Goal: Task Accomplishment & Management: Use online tool/utility

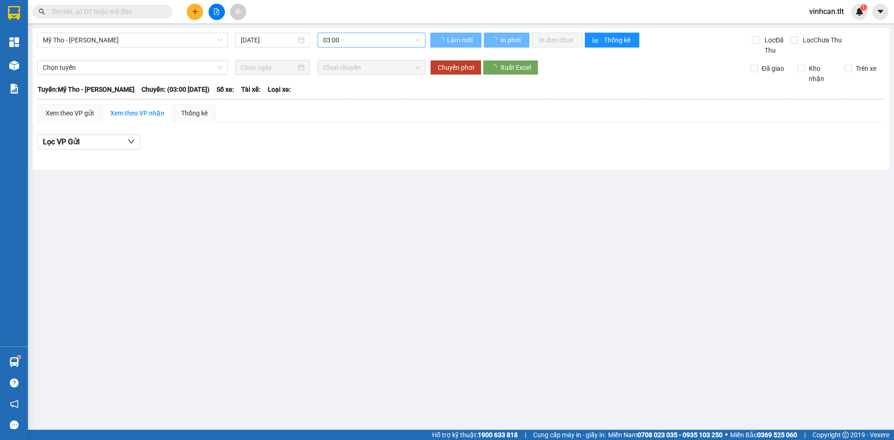
click at [345, 39] on span "03:00" at bounding box center [371, 40] width 97 height 14
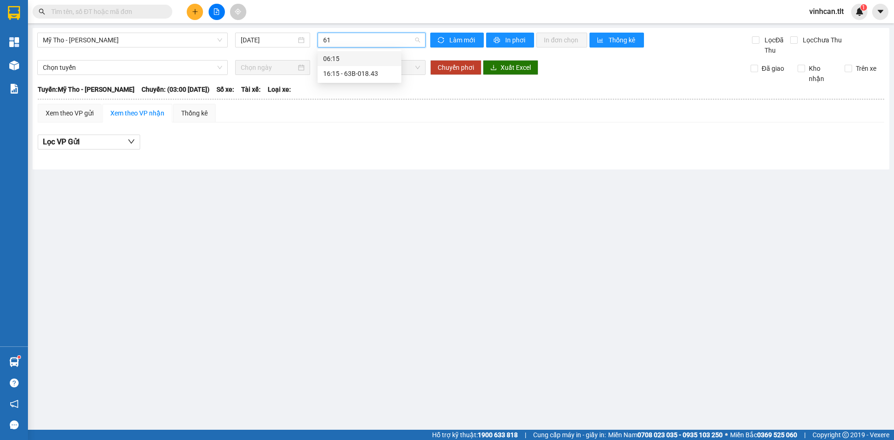
type input "6"
type input "9"
type input "480"
click at [353, 75] on div "15:15 - 63B-014.80" at bounding box center [359, 73] width 73 height 10
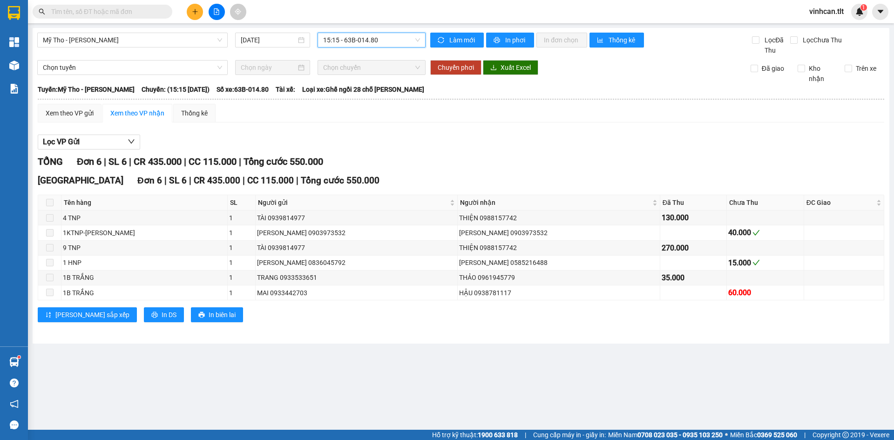
click at [70, 103] on th at bounding box center [460, 99] width 847 height 8
click at [72, 104] on div "Xem theo VP gửi" at bounding box center [70, 113] width 64 height 19
